Goal: Task Accomplishment & Management: Complete application form

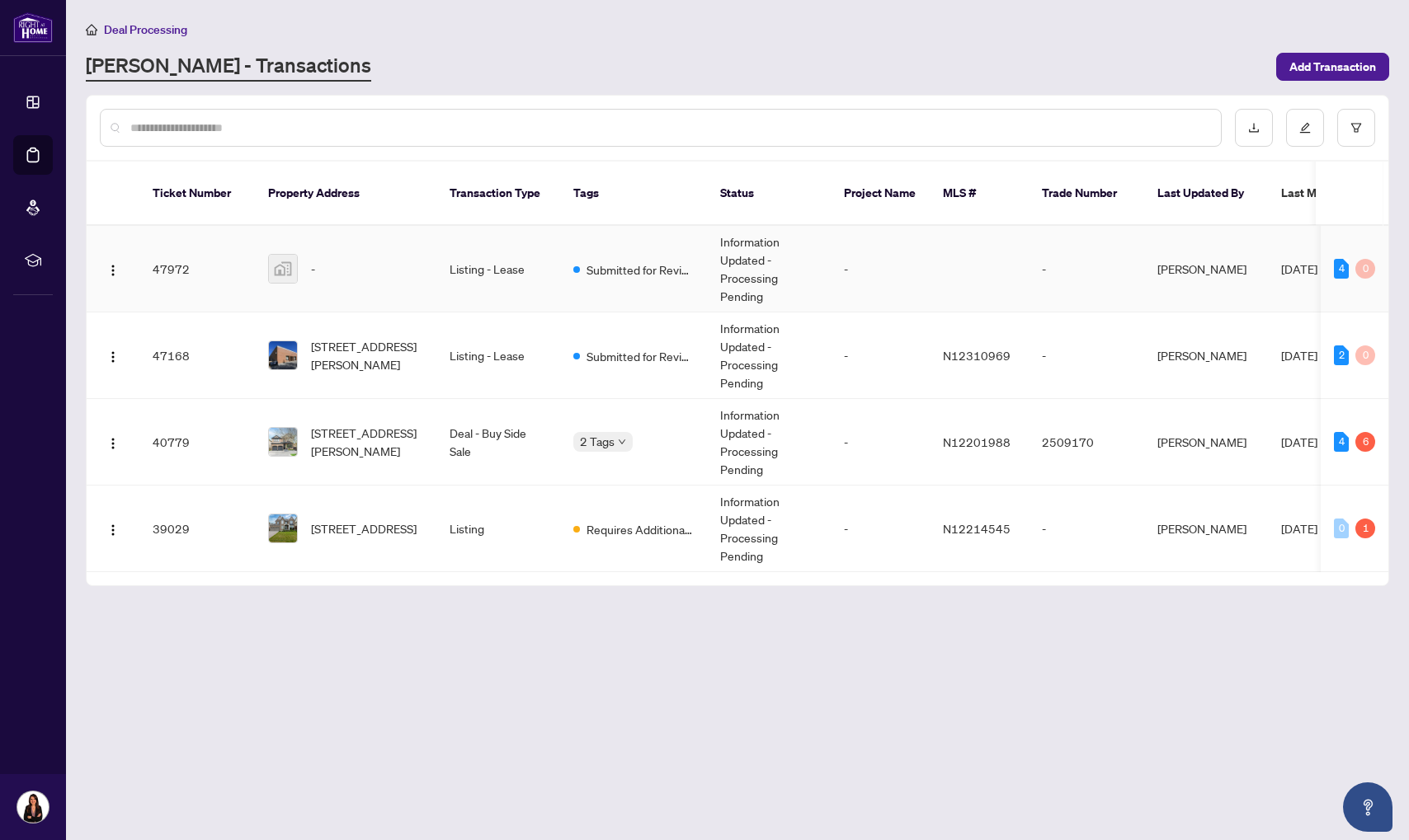
click at [202, 260] on td "47972" at bounding box center [197, 269] width 115 height 86
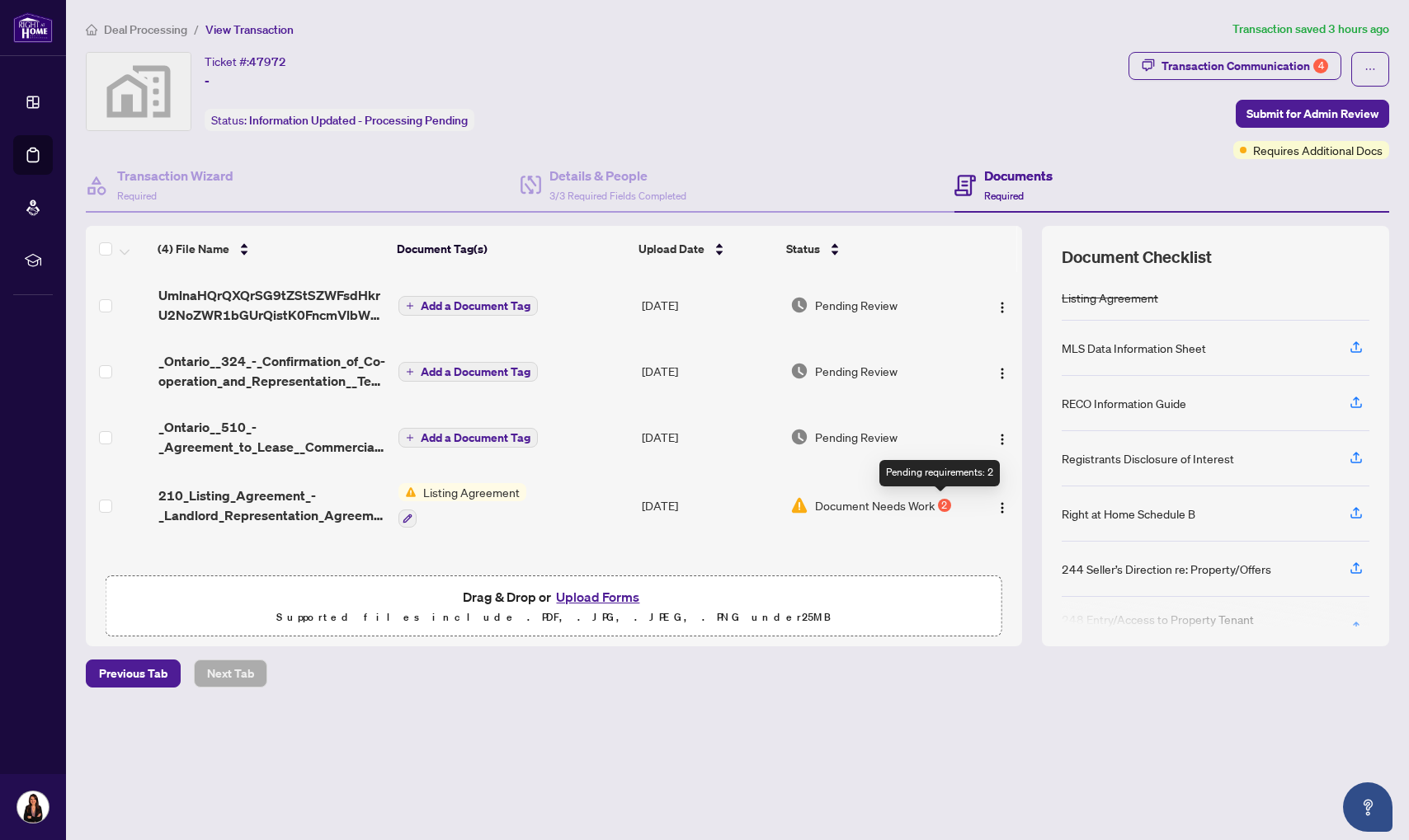
click at [941, 502] on div "2" at bounding box center [944, 505] width 13 height 13
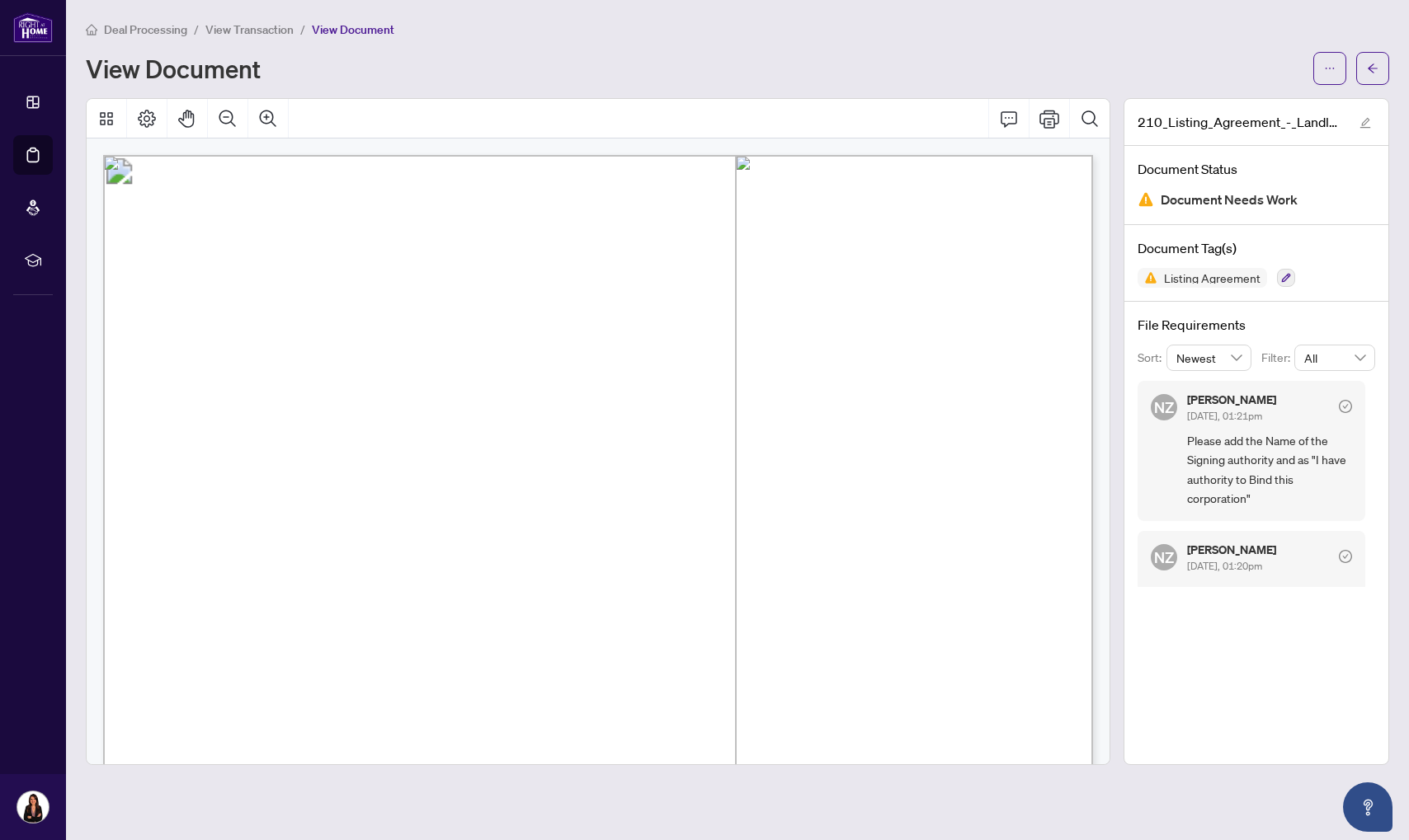
click at [1222, 459] on span "Please add the Name of the Signing authority and as "I have authority to Bind t…" at bounding box center [1269, 469] width 165 height 77
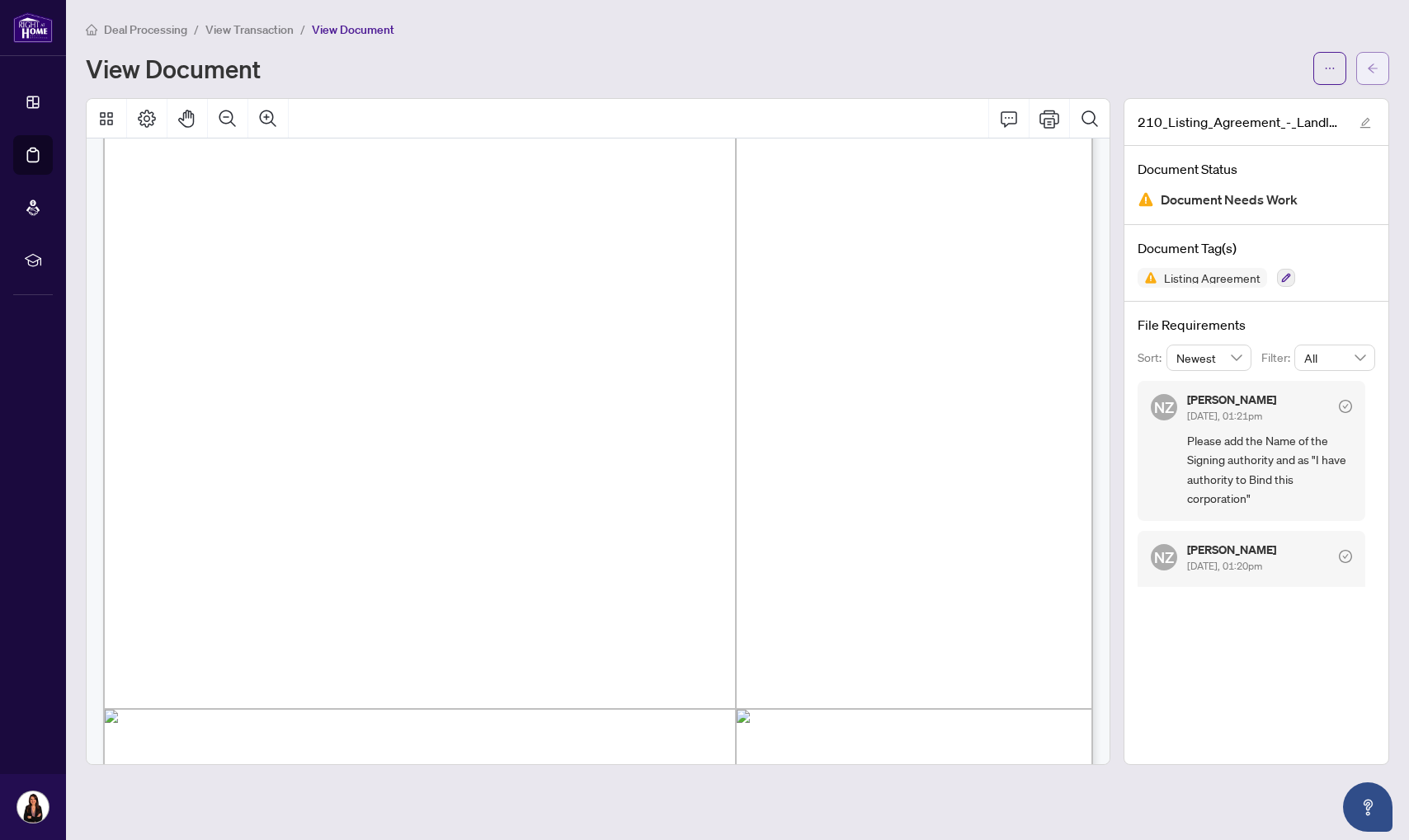
click at [1380, 79] on button "button" at bounding box center [1372, 68] width 33 height 33
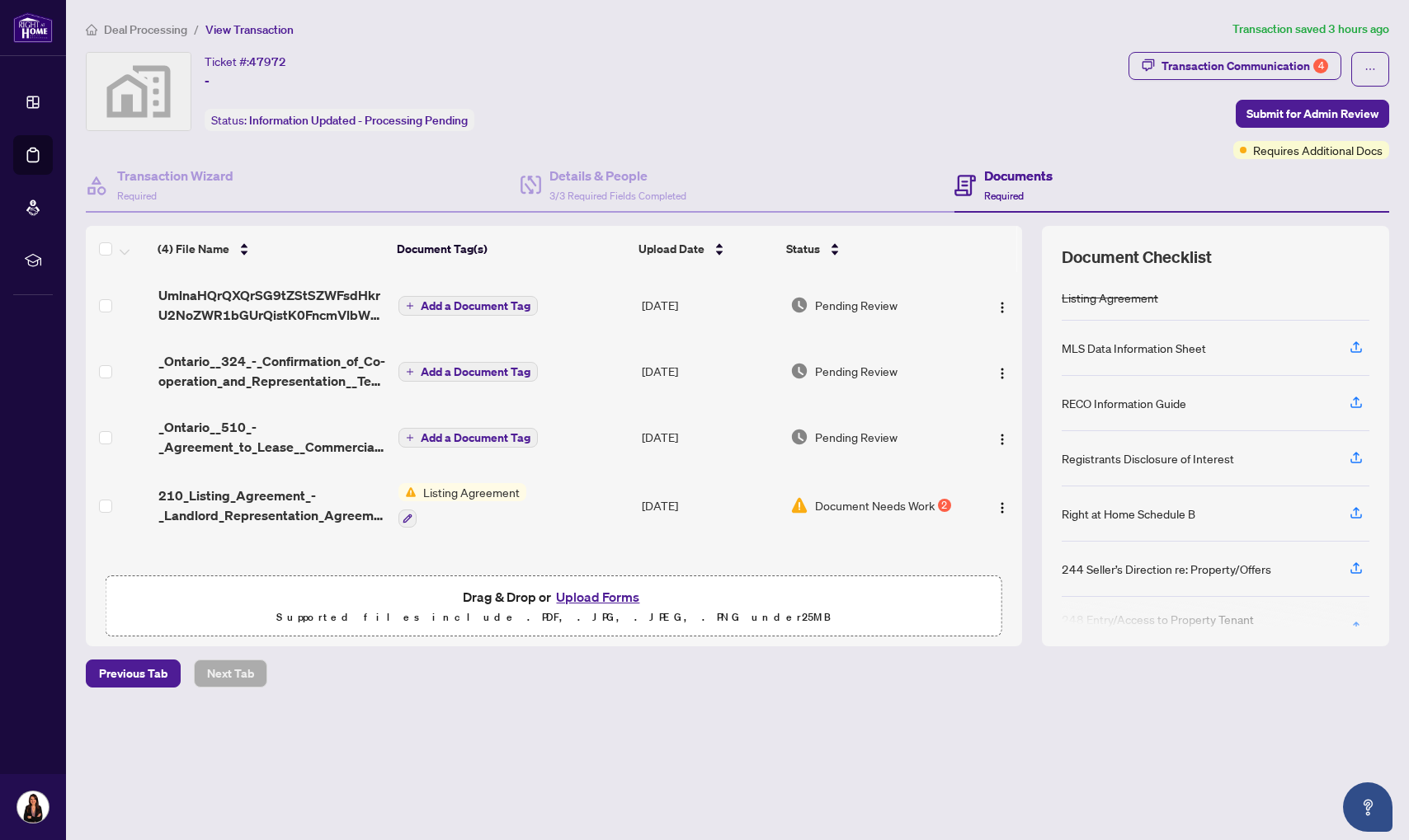
click at [481, 494] on span "Listing Agreement" at bounding box center [471, 492] width 110 height 19
click at [940, 499] on div "2" at bounding box center [944, 505] width 13 height 13
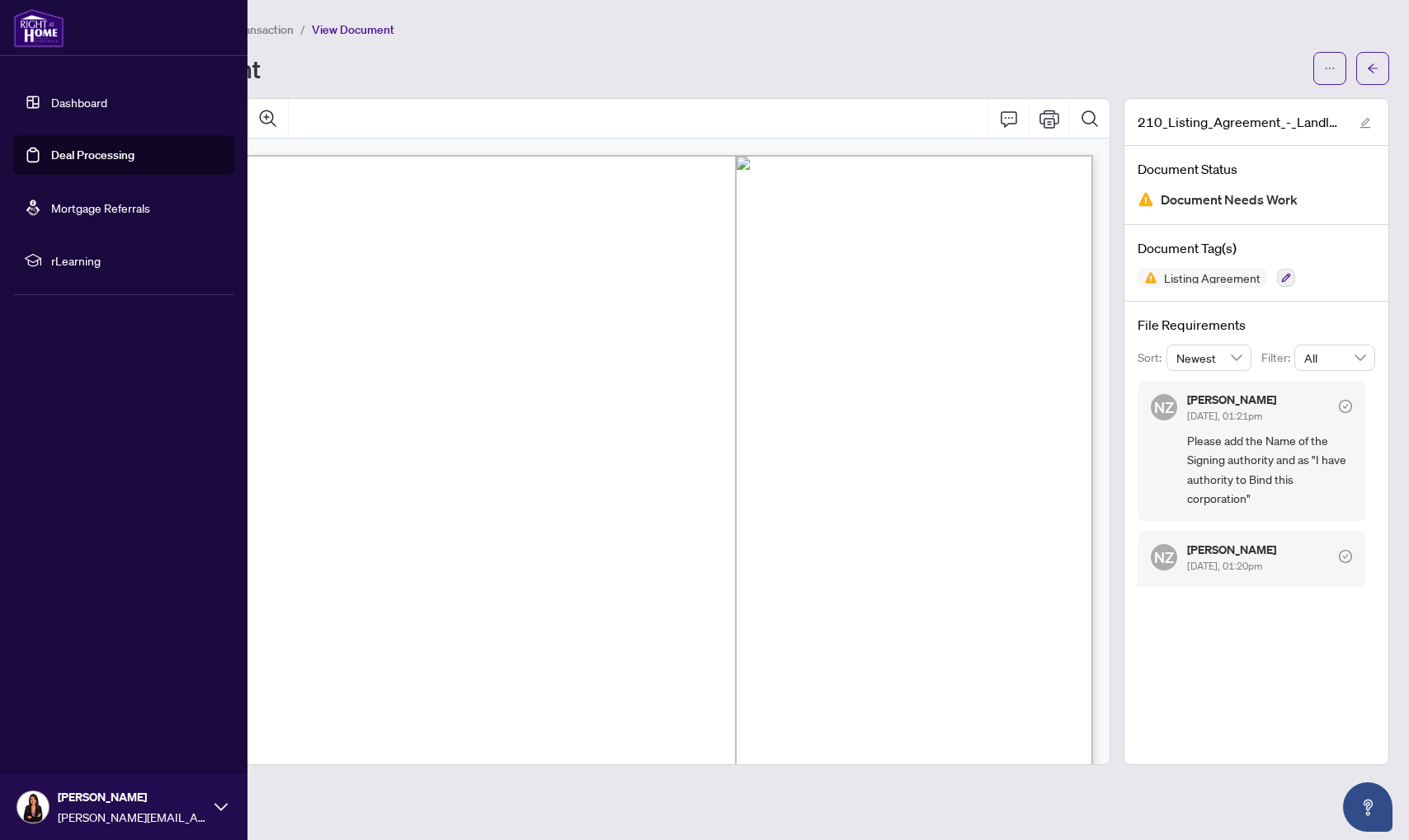
click at [85, 148] on link "Deal Processing" at bounding box center [93, 155] width 84 height 15
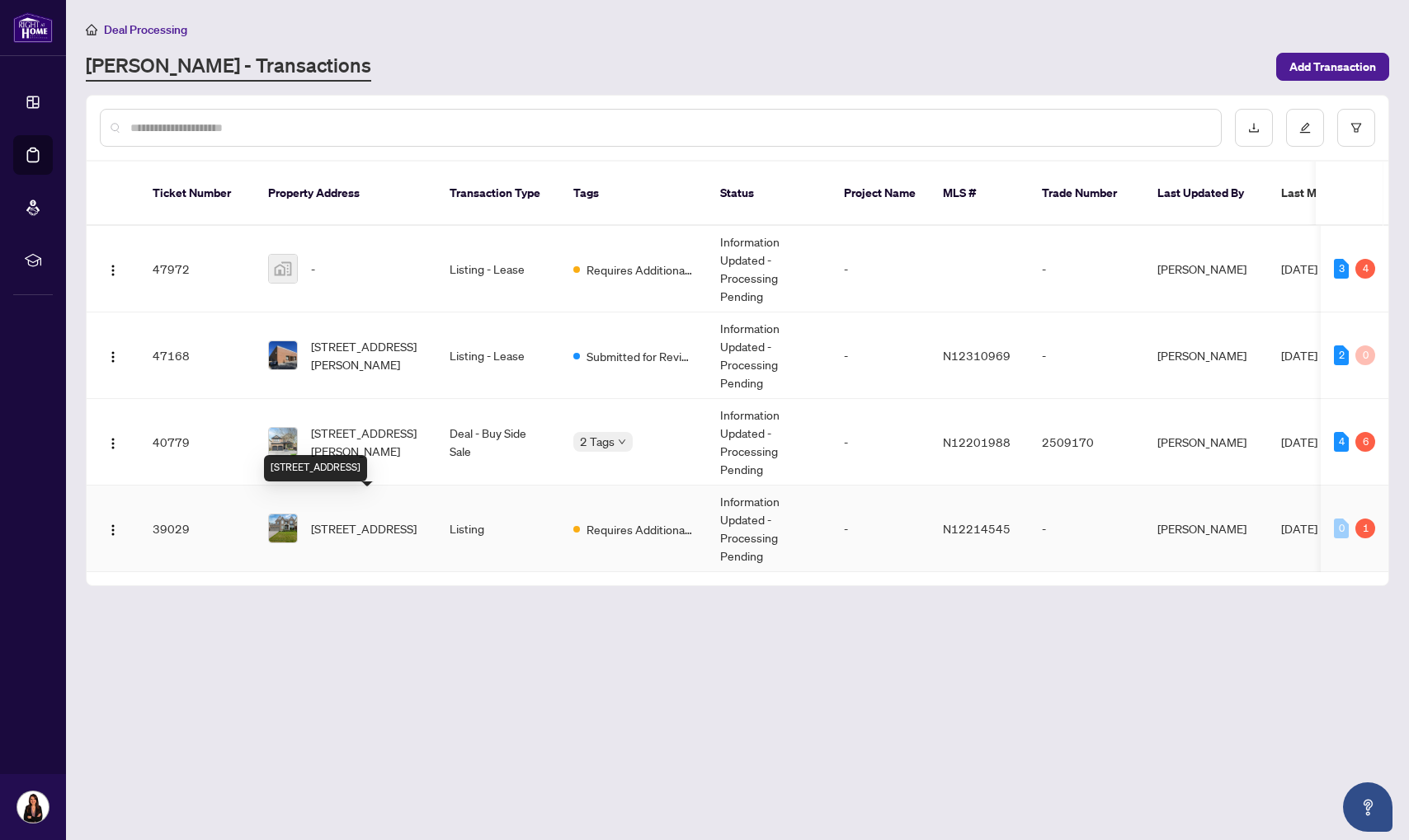
click at [397, 519] on span "[STREET_ADDRESS]" at bounding box center [364, 529] width 106 height 19
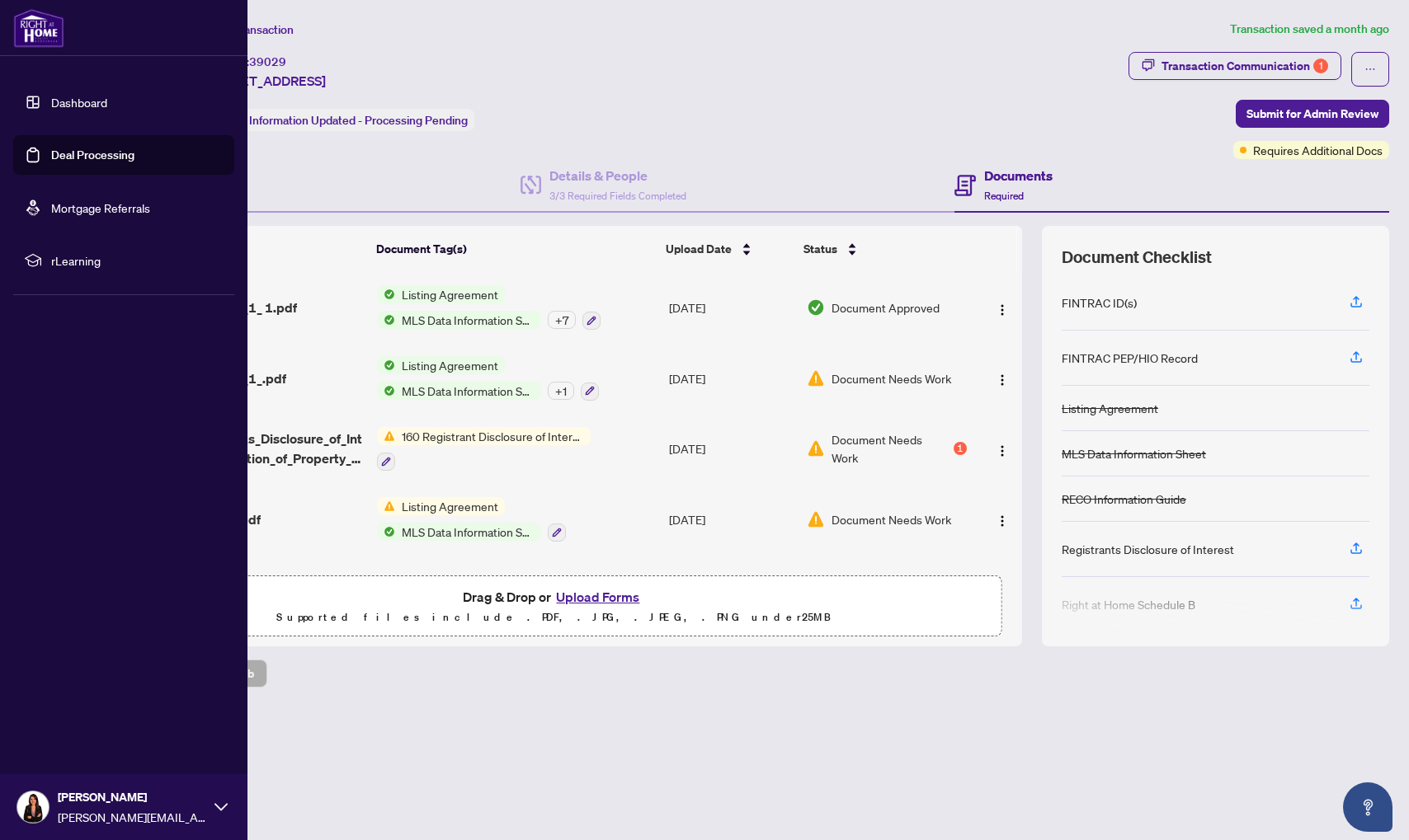
click at [85, 163] on link "Deal Processing" at bounding box center [93, 155] width 84 height 15
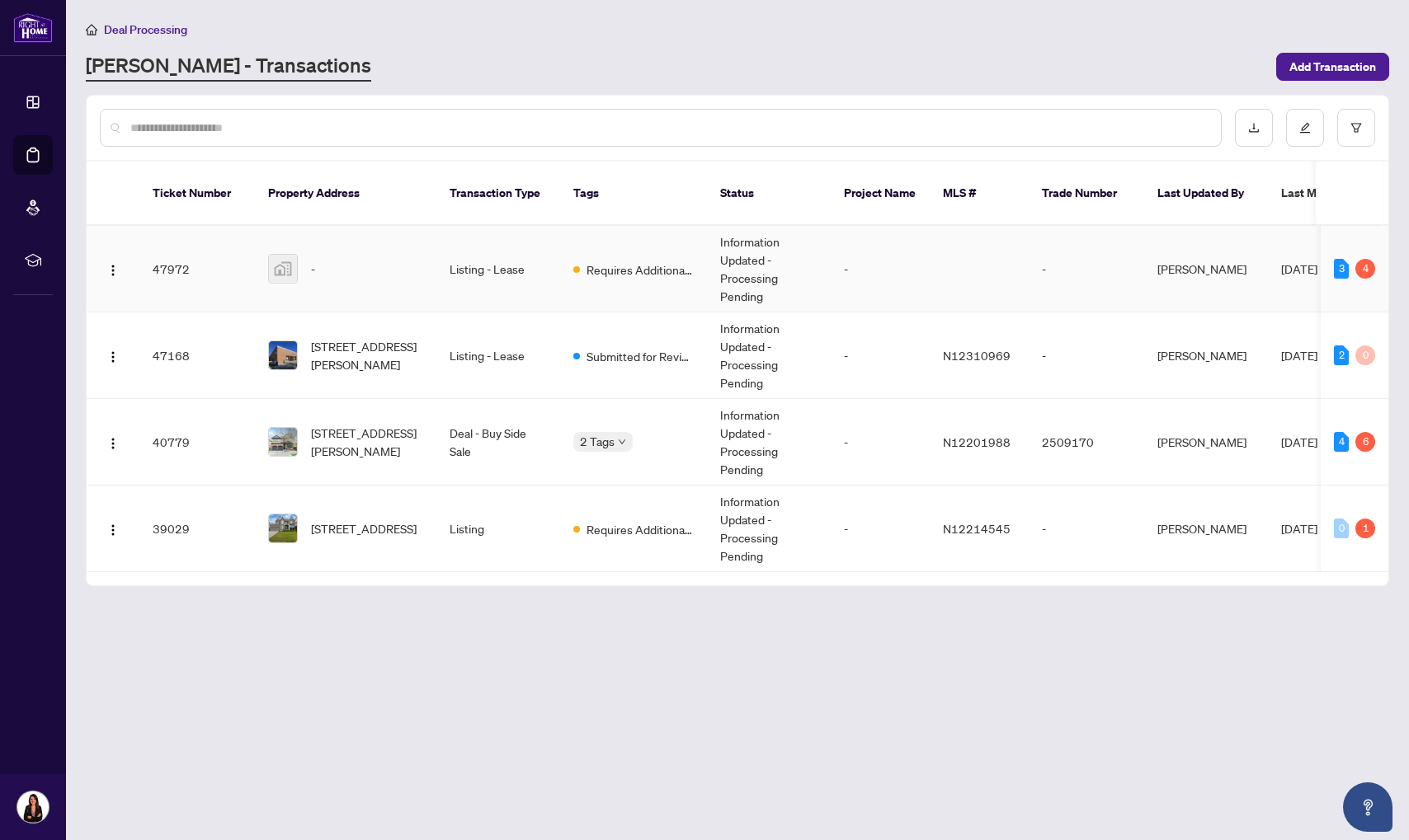
click at [397, 271] on td "-" at bounding box center [345, 269] width 181 height 86
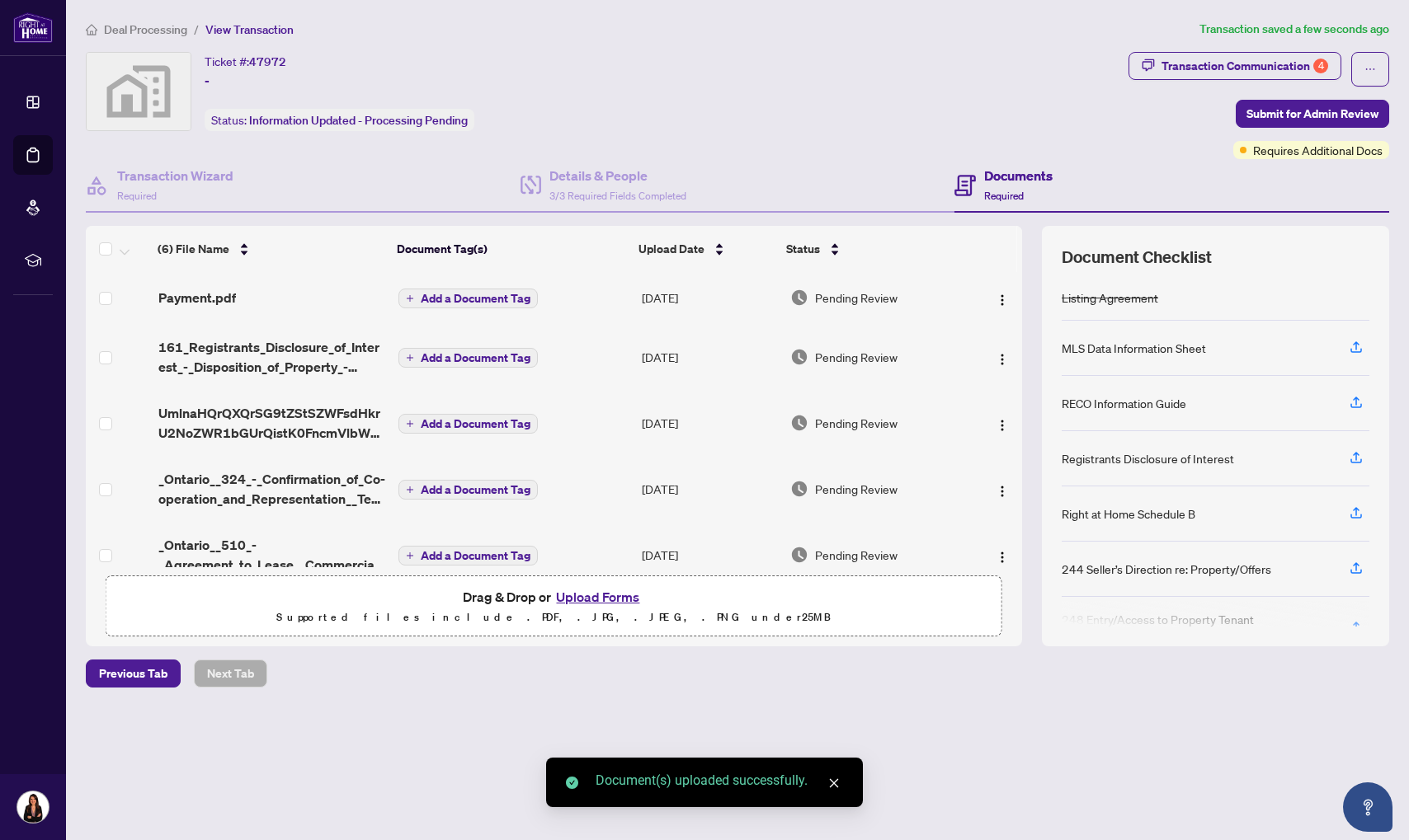
scroll to position [26, 0]
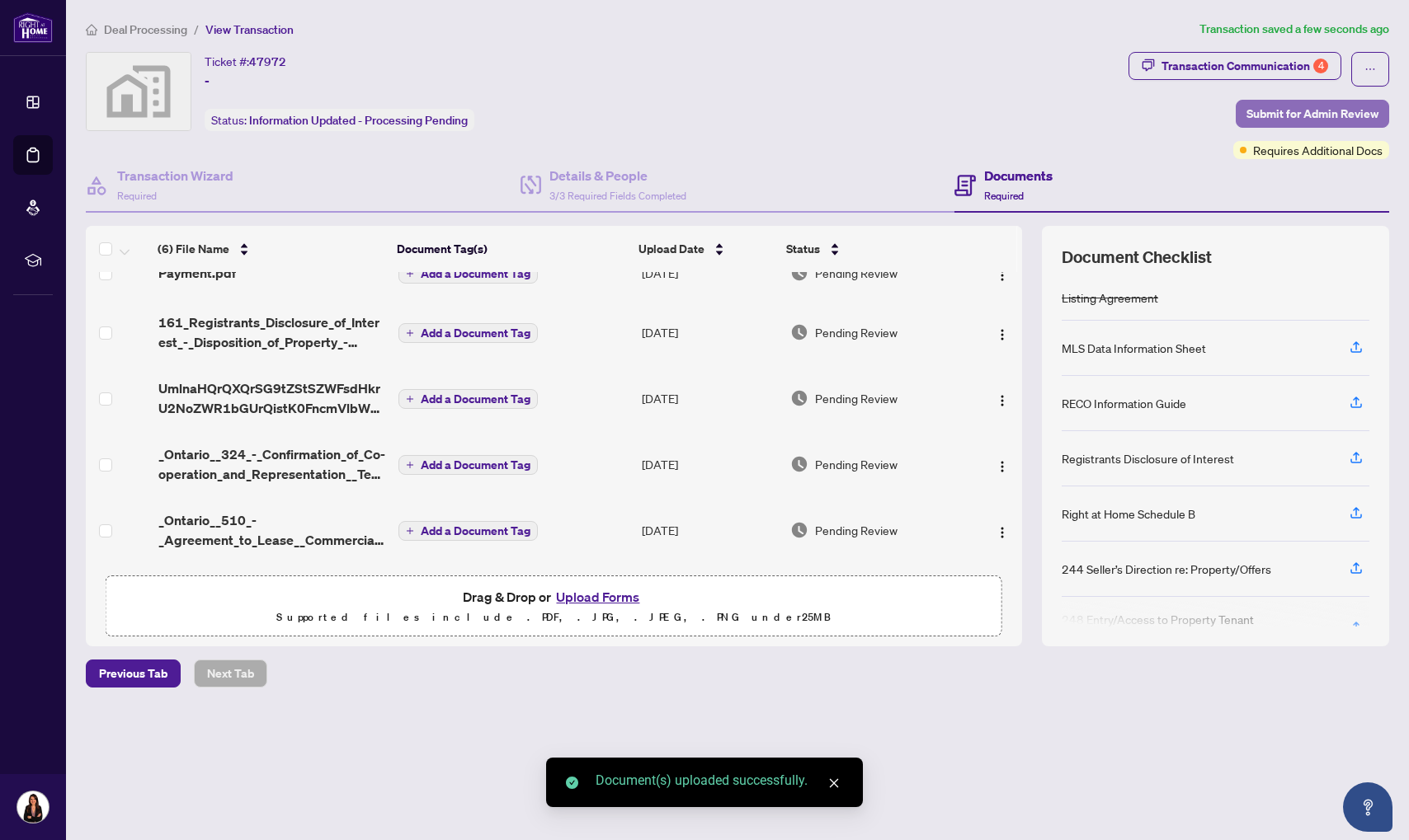
click at [1304, 117] on span "Submit for Admin Review" at bounding box center [1312, 113] width 132 height 26
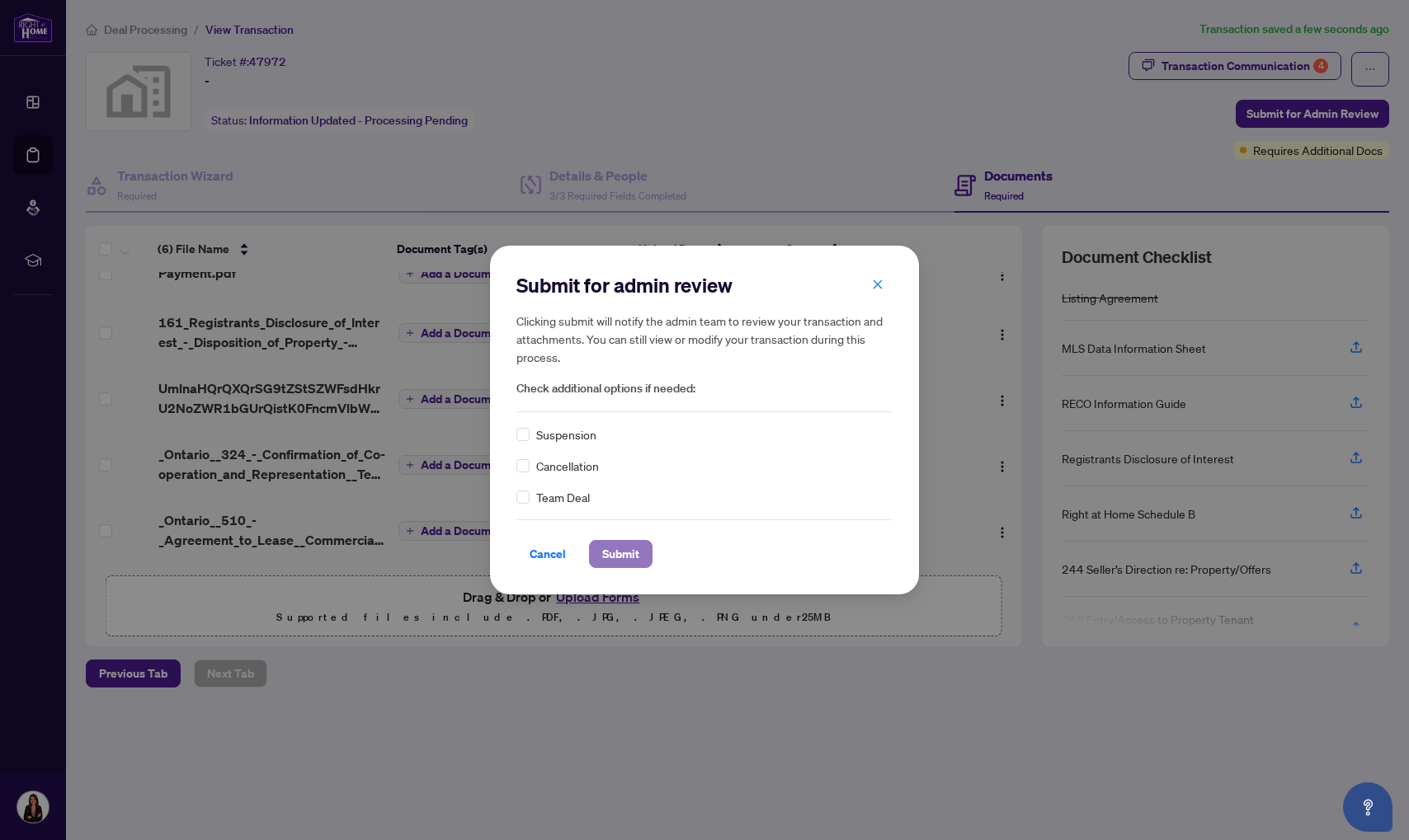
click at [625, 554] on span "Submit" at bounding box center [621, 554] width 37 height 26
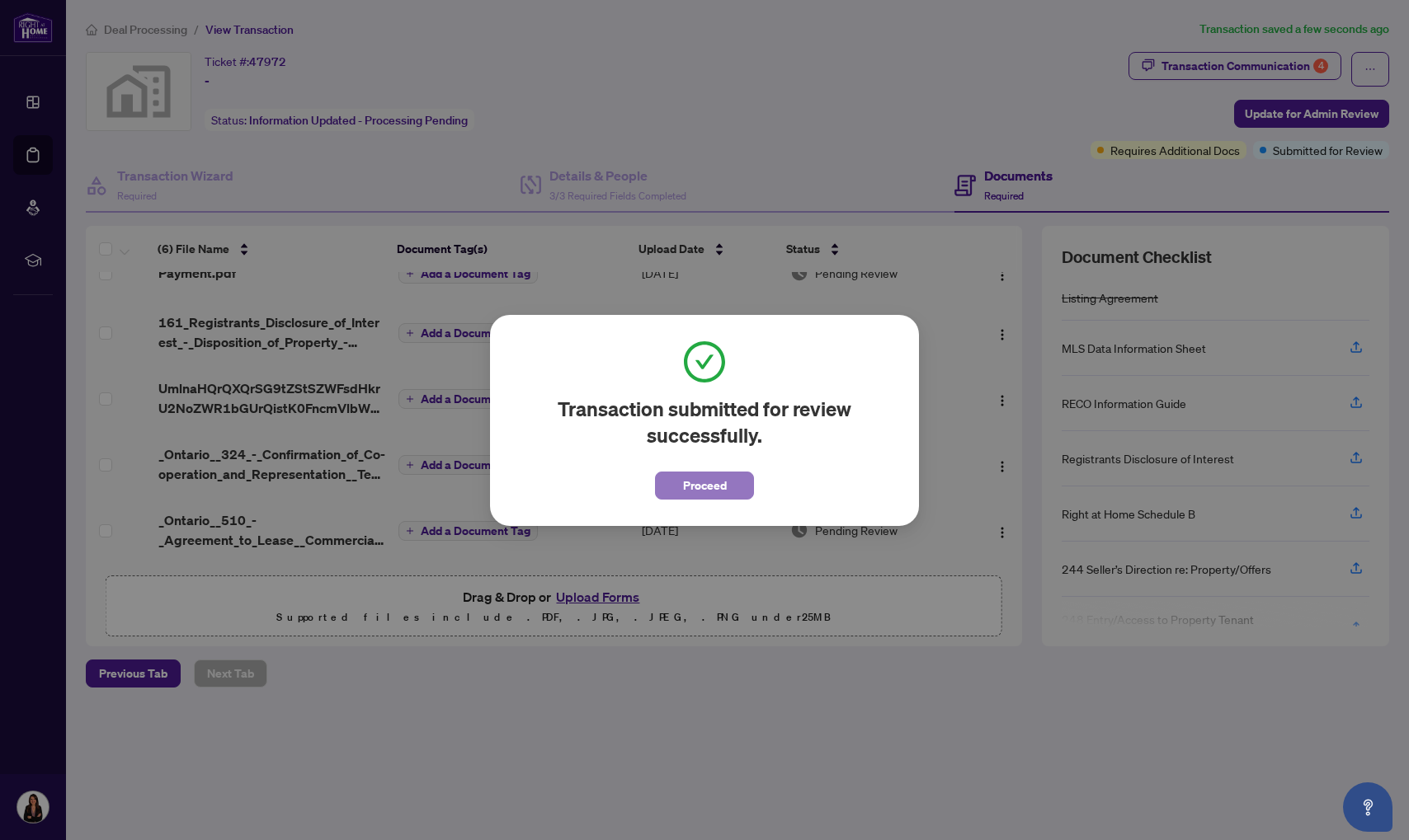
click at [692, 489] on span "Proceed" at bounding box center [704, 485] width 44 height 26
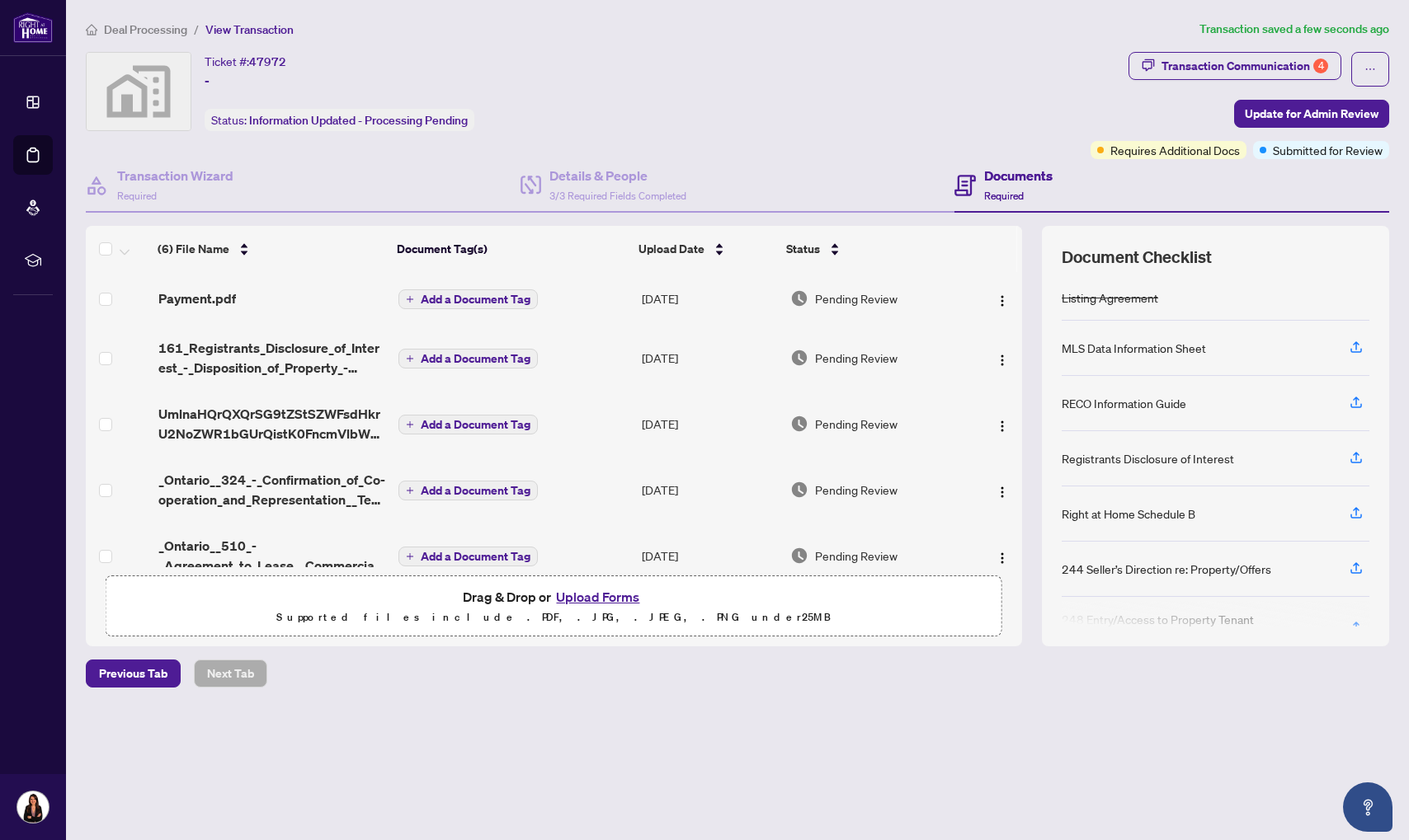
scroll to position [98, 0]
